Goal: Information Seeking & Learning: Learn about a topic

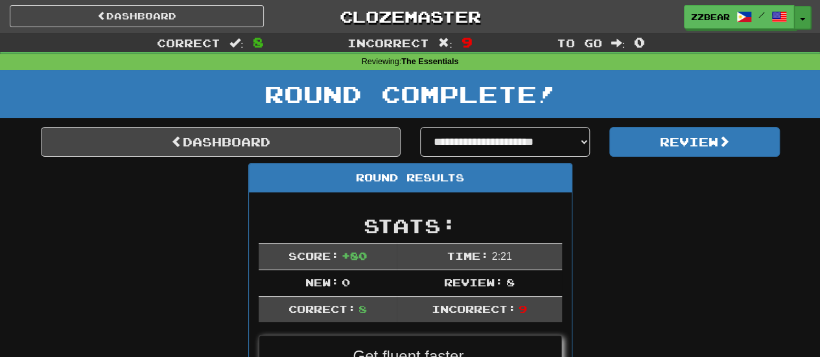
click at [426, 23] on button "Toggle Dropdown" at bounding box center [802, 17] width 17 height 23
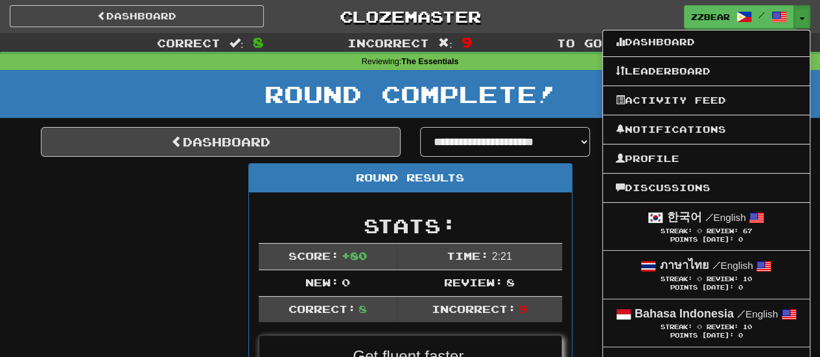
click at [426, 17] on div "zzbear / Toggle Dropdown Dashboard Leaderboard Activity Feed Notifications Prof…" at bounding box center [683, 16] width 274 height 23
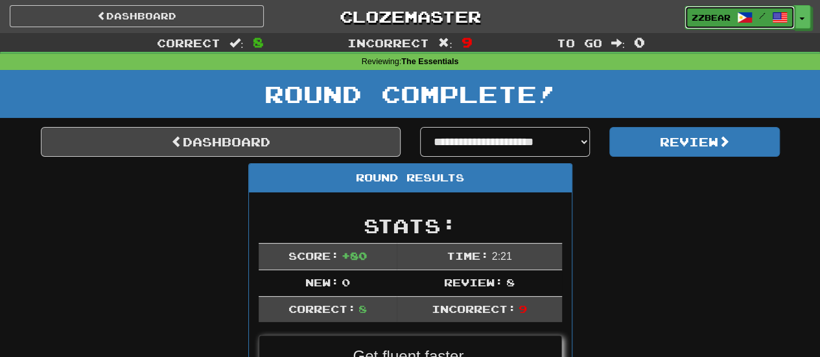
click at [426, 22] on span "zzbear" at bounding box center [711, 18] width 39 height 12
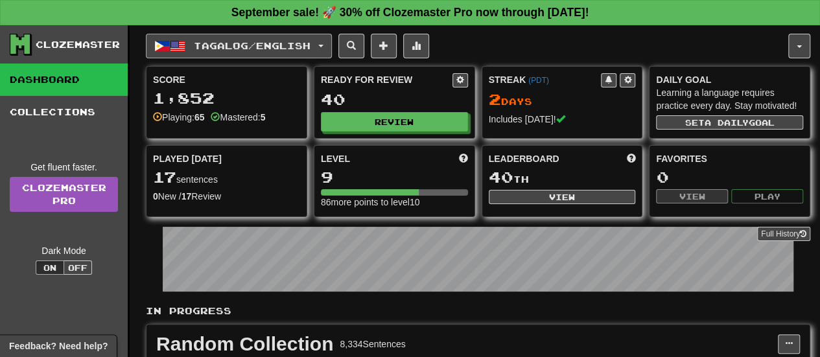
click at [332, 41] on button "Tagalog / English" at bounding box center [239, 46] width 186 height 25
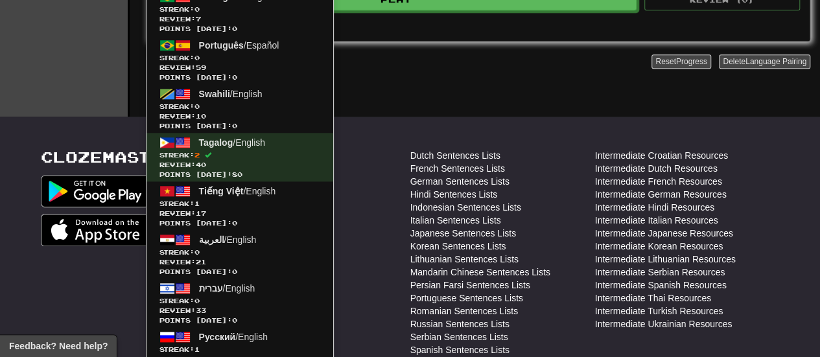
scroll to position [563, 0]
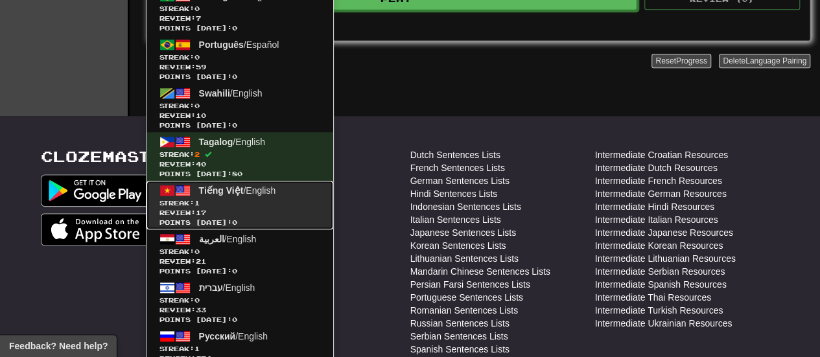
click at [275, 191] on span "Tiếng Việt / English" at bounding box center [237, 190] width 77 height 10
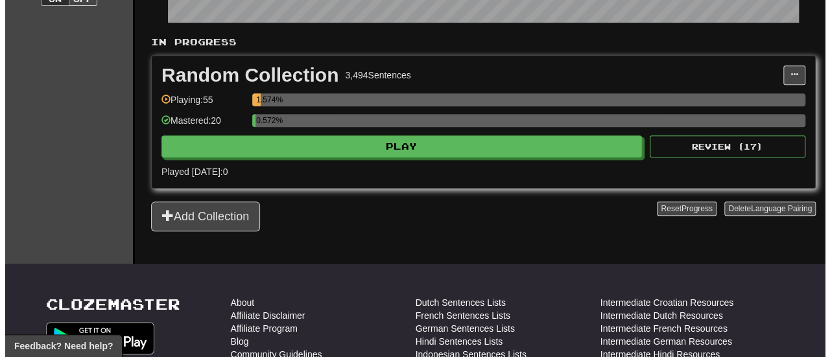
scroll to position [270, 0]
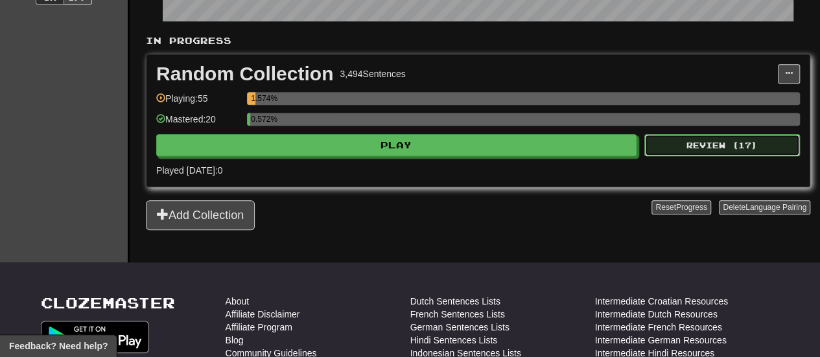
click at [697, 134] on button "Review ( 17 )" at bounding box center [722, 145] width 156 height 22
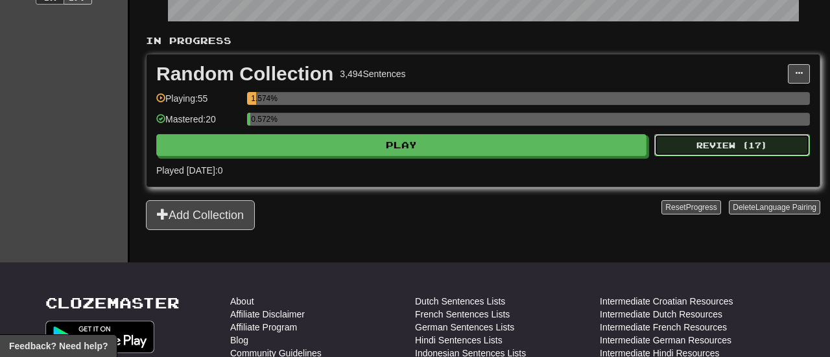
select select "**"
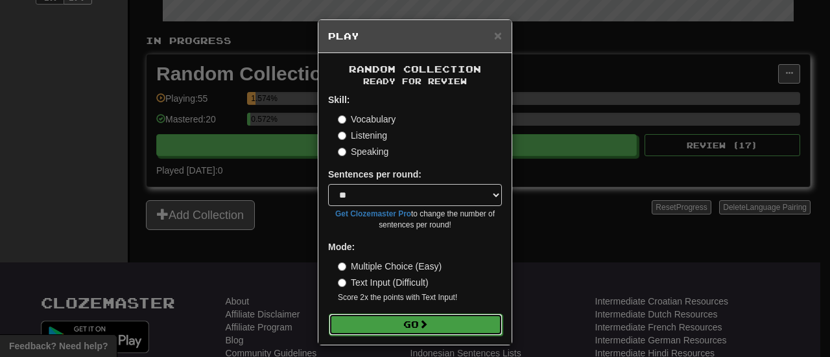
click at [412, 322] on button "Go" at bounding box center [416, 325] width 174 height 22
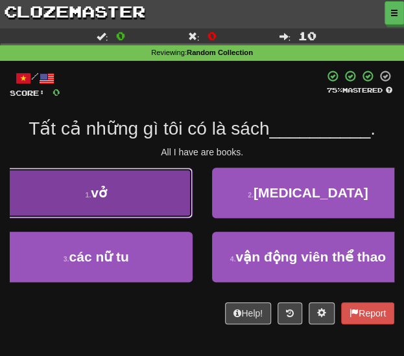
click at [82, 195] on button "1 . vở" at bounding box center [96, 193] width 193 height 51
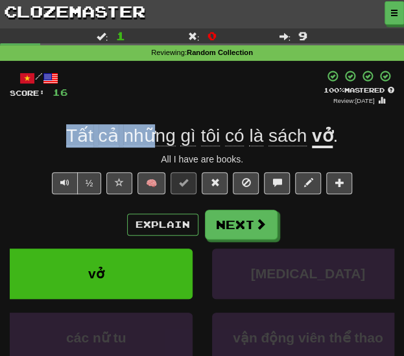
drag, startPoint x: 59, startPoint y: 137, endPoint x: 158, endPoint y: 137, distance: 98.5
click at [158, 137] on div "Tất cả những gì tôi có là sách vở ." at bounding box center [202, 135] width 384 height 23
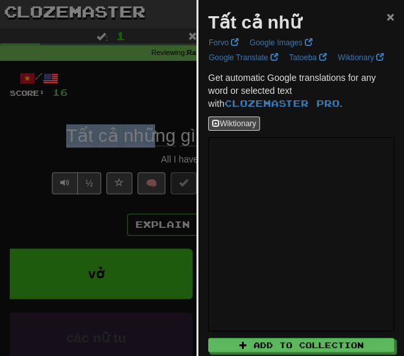
click at [386, 14] on span "×" at bounding box center [390, 16] width 8 height 15
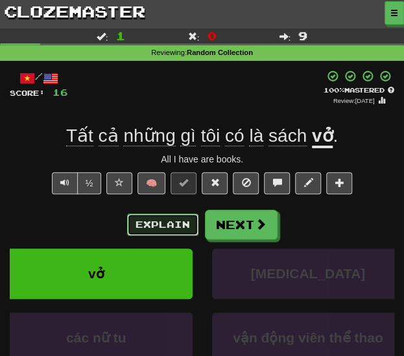
click at [167, 216] on button "Explain" at bounding box center [162, 225] width 71 height 22
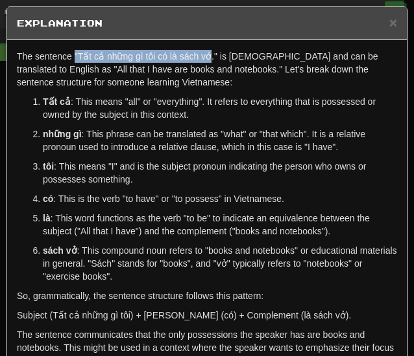
drag, startPoint x: 75, startPoint y: 56, endPoint x: 211, endPoint y: 58, distance: 135.5
click at [211, 58] on p "The sentence "Tất cả những gì tôi có là sách vở." is Vietnamese and can be tran…" at bounding box center [207, 69] width 380 height 39
copy p ""Tất cả những gì tôi có là sách vở"
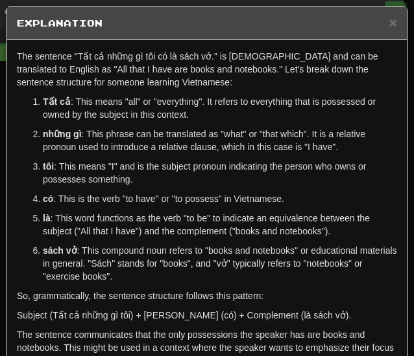
click at [377, 20] on h5 "Explanation" at bounding box center [207, 23] width 380 height 13
click at [389, 21] on span "×" at bounding box center [393, 22] width 8 height 15
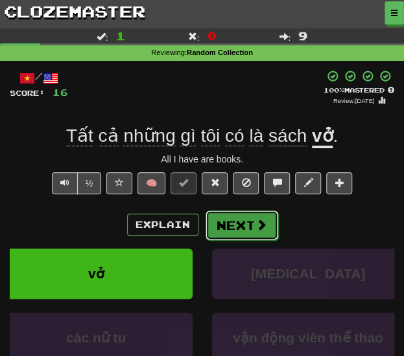
click at [244, 214] on button "Next" at bounding box center [241, 226] width 73 height 30
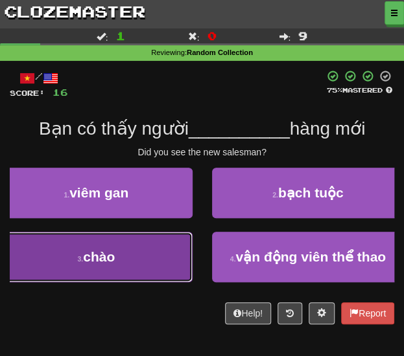
click at [143, 261] on button "3 . chào" at bounding box center [96, 257] width 193 height 51
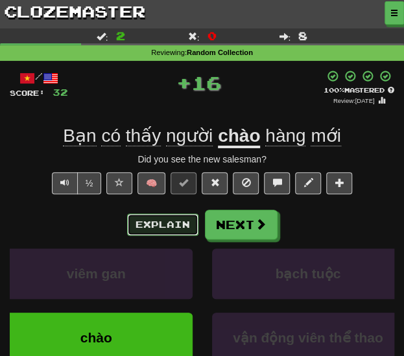
click at [156, 229] on button "Explain" at bounding box center [162, 225] width 71 height 22
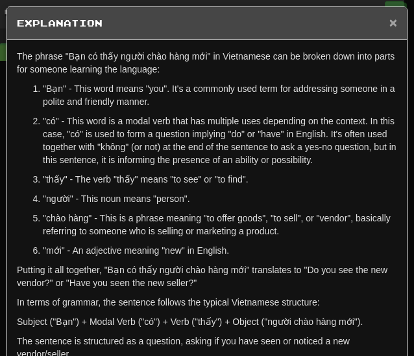
click at [389, 19] on span "×" at bounding box center [393, 22] width 8 height 15
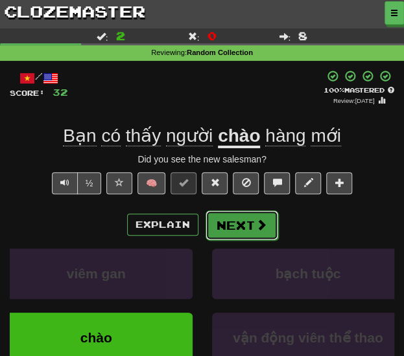
click at [245, 216] on button "Next" at bounding box center [241, 226] width 73 height 30
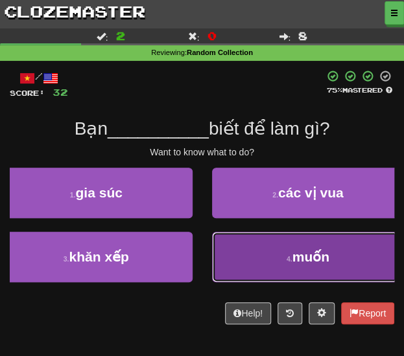
click at [261, 249] on button "4 . muốn" at bounding box center [308, 257] width 193 height 51
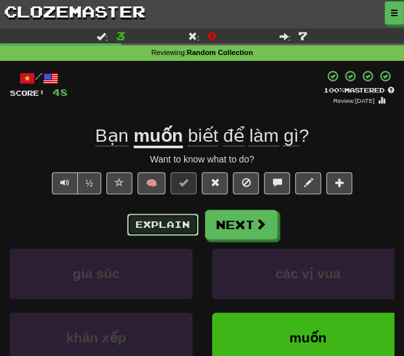
click at [176, 228] on button "Explain" at bounding box center [162, 225] width 71 height 22
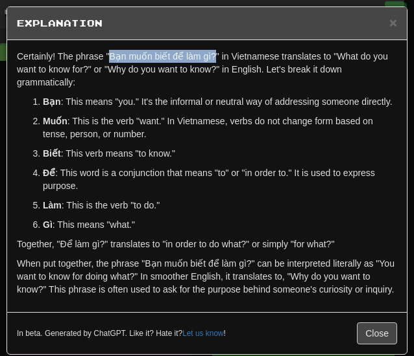
drag, startPoint x: 110, startPoint y: 56, endPoint x: 210, endPoint y: 54, distance: 99.8
click at [210, 54] on p "Certainly! The phrase "Bạn muốn biết để làm gì?" in Vietnamese translates to "W…" at bounding box center [207, 69] width 380 height 39
copy p "Bạn muốn biết để làm gì?"
click at [389, 21] on span "×" at bounding box center [393, 22] width 8 height 15
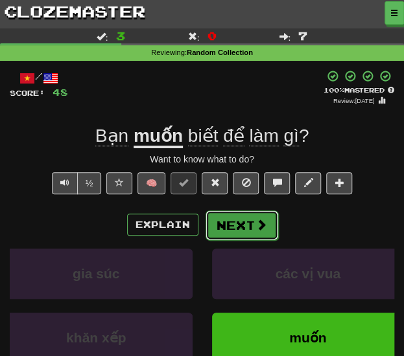
click at [244, 225] on button "Next" at bounding box center [241, 226] width 73 height 30
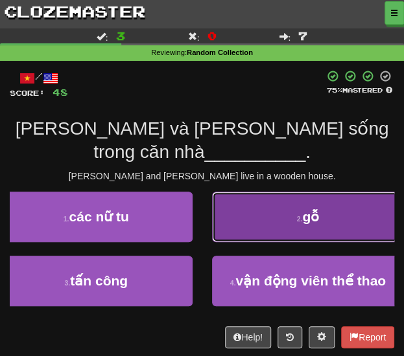
click at [246, 200] on button "2 . gỗ" at bounding box center [308, 217] width 193 height 51
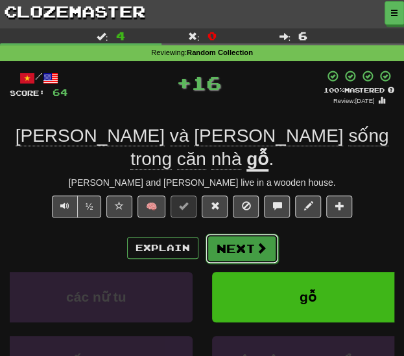
click at [240, 234] on button "Next" at bounding box center [241, 249] width 73 height 30
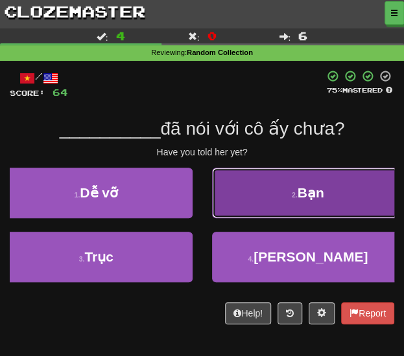
click at [254, 211] on button "2 . Bạn" at bounding box center [308, 193] width 193 height 51
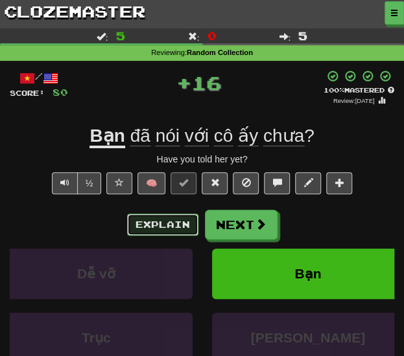
click at [167, 222] on button "Explain" at bounding box center [162, 225] width 71 height 22
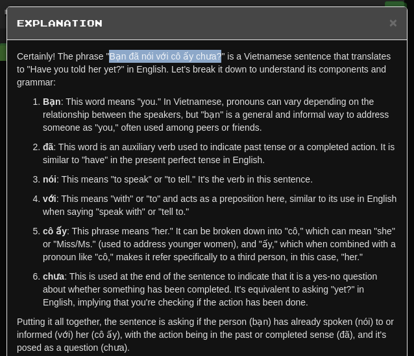
drag, startPoint x: 108, startPoint y: 57, endPoint x: 217, endPoint y: 55, distance: 108.9
click at [217, 55] on p "Certainly! The phrase "Bạn đã nói với cô ấy chưa?" is a Vietnamese sentence tha…" at bounding box center [207, 69] width 380 height 39
copy p "Bạn đã nói với cô ấy chưa?"
click at [389, 25] on span "×" at bounding box center [393, 22] width 8 height 15
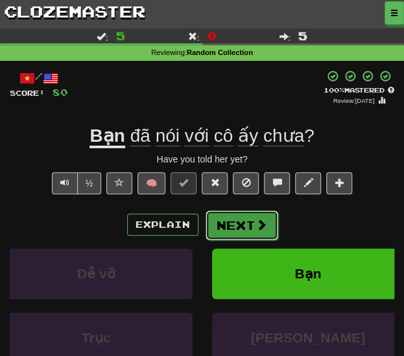
click at [241, 218] on button "Next" at bounding box center [241, 226] width 73 height 30
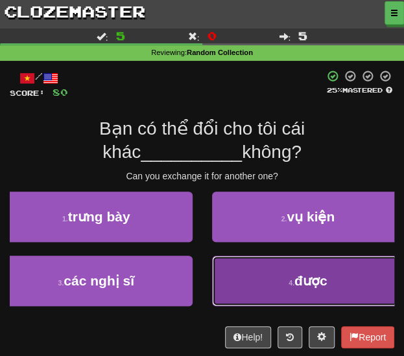
click at [250, 269] on button "4 . được" at bounding box center [308, 281] width 193 height 51
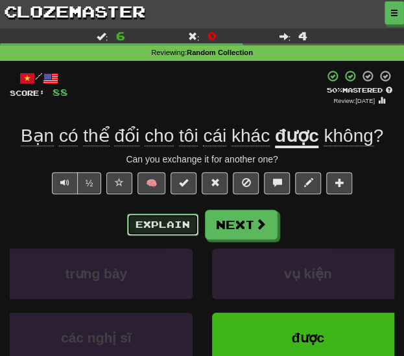
click at [176, 220] on button "Explain" at bounding box center [162, 225] width 71 height 22
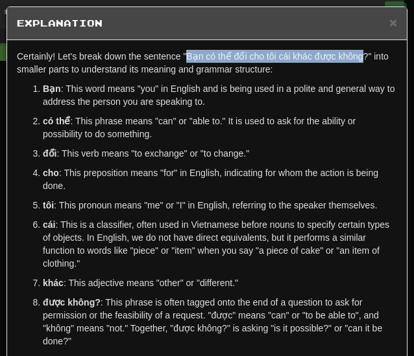
drag, startPoint x: 185, startPoint y: 56, endPoint x: 362, endPoint y: 54, distance: 177.0
click at [362, 54] on p "Certainly! Let's break down the sentence "Bạn có thể đổi cho tôi cái khác được …" at bounding box center [207, 63] width 380 height 26
copy p "Bạn có thể đổi cho tôi cái khác được không"
click at [389, 26] on span "×" at bounding box center [393, 22] width 8 height 15
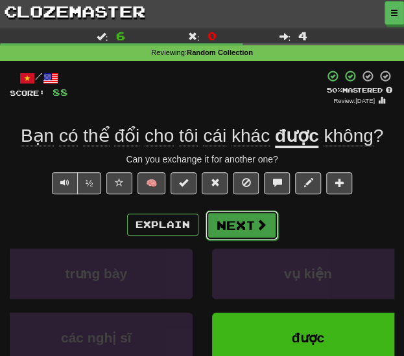
click at [247, 222] on button "Next" at bounding box center [241, 226] width 73 height 30
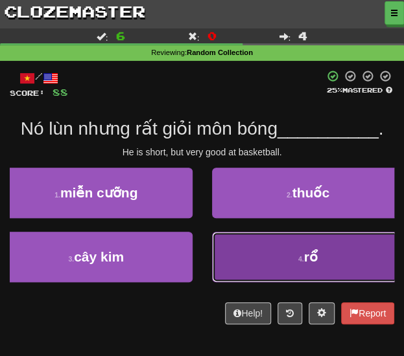
click at [258, 246] on button "4 . rổ" at bounding box center [308, 257] width 193 height 51
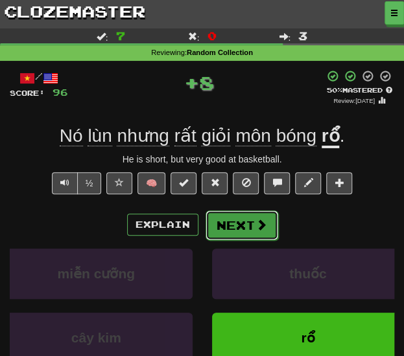
click at [247, 222] on button "Next" at bounding box center [241, 226] width 73 height 30
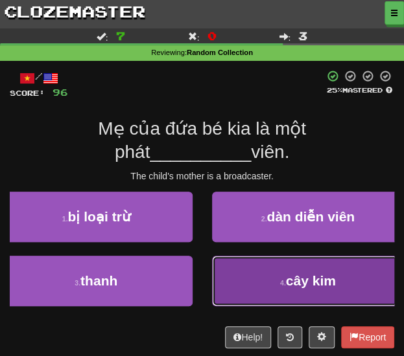
click at [251, 260] on button "4 . cây kim" at bounding box center [308, 281] width 193 height 51
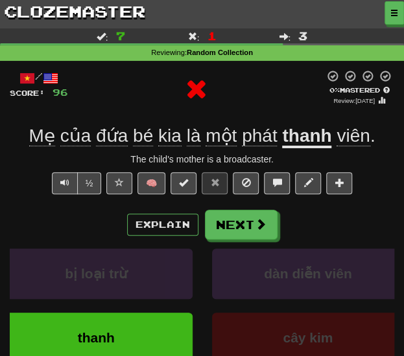
click at [241, 241] on div "Explain Next bị loại trừ dàn diễn viên thanh cây kim Learn more: bị loại trừ dà…" at bounding box center [202, 303] width 384 height 187
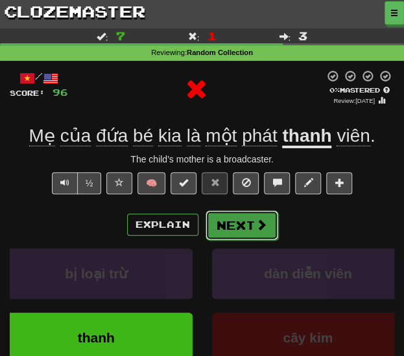
click at [239, 229] on button "Next" at bounding box center [241, 226] width 73 height 30
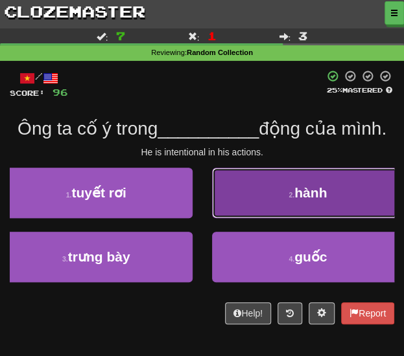
click at [248, 215] on button "2 . hành" at bounding box center [308, 193] width 193 height 51
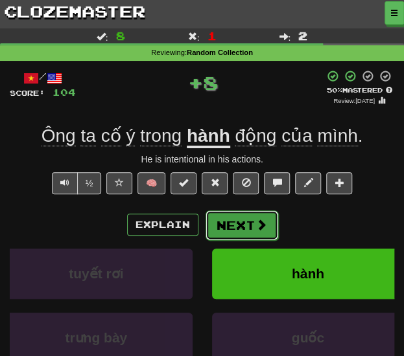
click at [248, 224] on button "Next" at bounding box center [241, 226] width 73 height 30
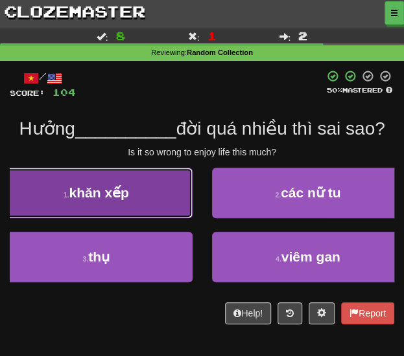
click at [181, 215] on button "1 . khăn xếp" at bounding box center [96, 193] width 193 height 51
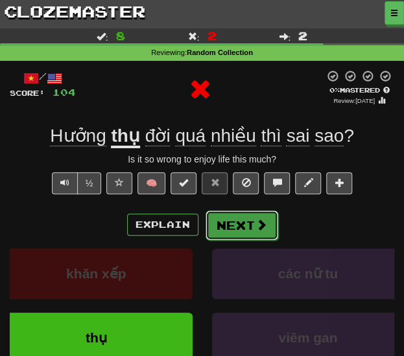
click at [230, 218] on button "Next" at bounding box center [241, 226] width 73 height 30
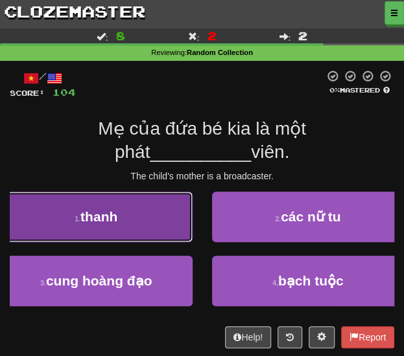
click at [157, 233] on button "1 . thanh" at bounding box center [96, 217] width 193 height 51
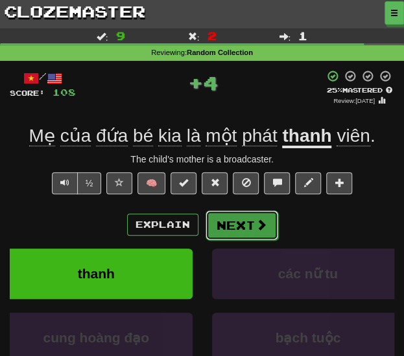
click at [231, 228] on button "Next" at bounding box center [241, 226] width 73 height 30
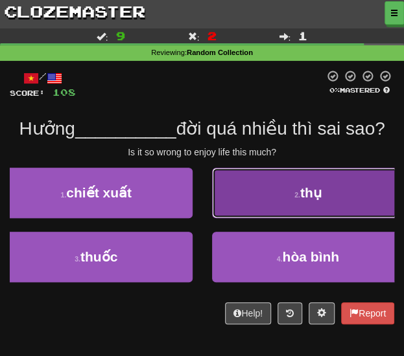
click at [239, 205] on button "2 . thụ" at bounding box center [308, 193] width 193 height 51
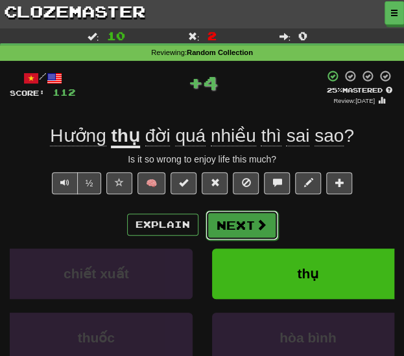
click at [235, 229] on button "Next" at bounding box center [241, 226] width 73 height 30
